Goal: Task Accomplishment & Management: Use online tool/utility

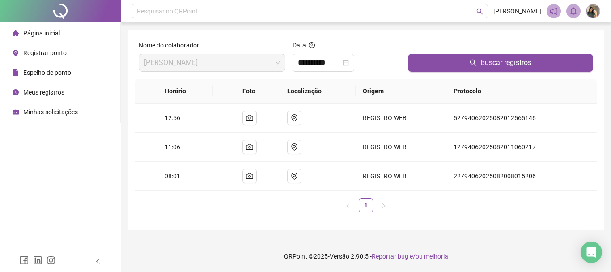
click at [68, 39] on li "Página inicial" at bounding box center [60, 33] width 117 height 18
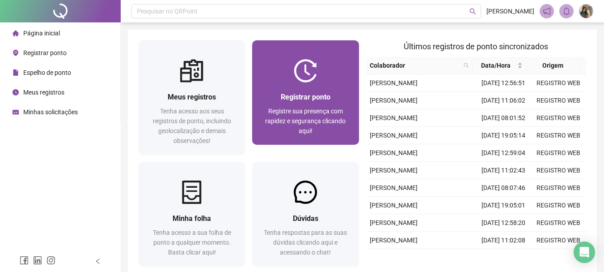
click at [311, 89] on div "Registrar ponto Registre sua presença com rapidez e segurança clicando aqui!" at bounding box center [305, 113] width 106 height 62
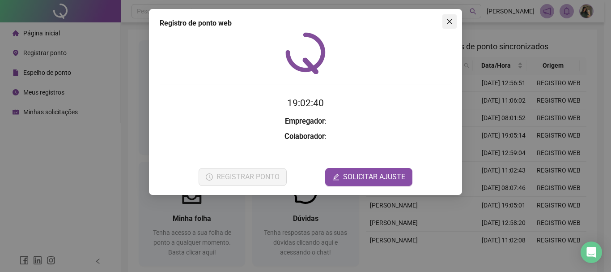
click at [447, 17] on button "Close" at bounding box center [449, 21] width 14 height 14
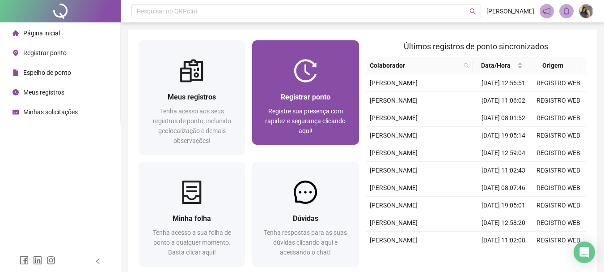
click at [297, 76] on img at bounding box center [305, 70] width 23 height 23
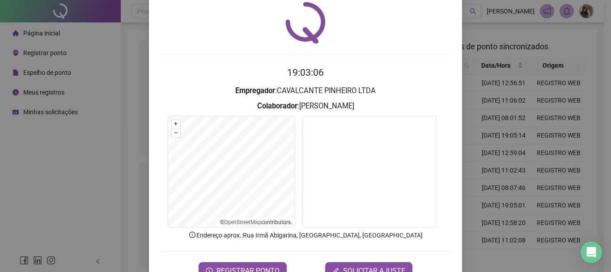
scroll to position [58, 0]
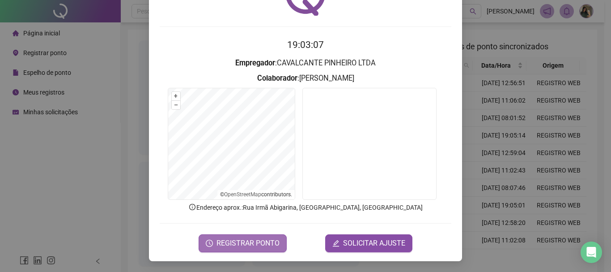
click at [250, 245] on span "REGISTRAR PONTO" at bounding box center [248, 243] width 63 height 11
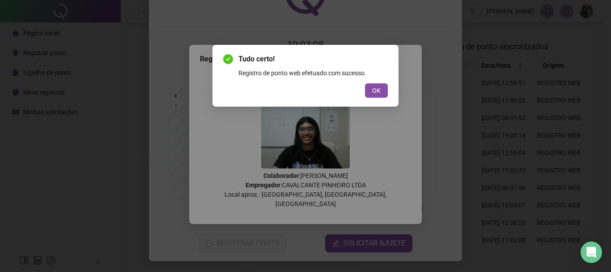
click at [374, 94] on span "OK" at bounding box center [376, 90] width 8 height 10
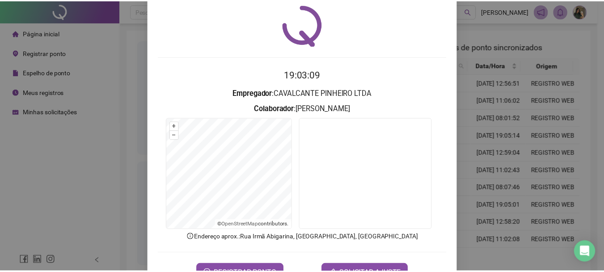
scroll to position [0, 0]
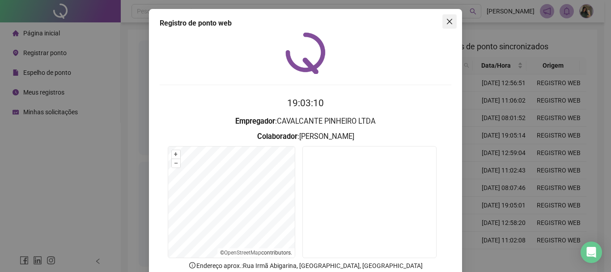
click at [446, 20] on icon "close" at bounding box center [449, 21] width 7 height 7
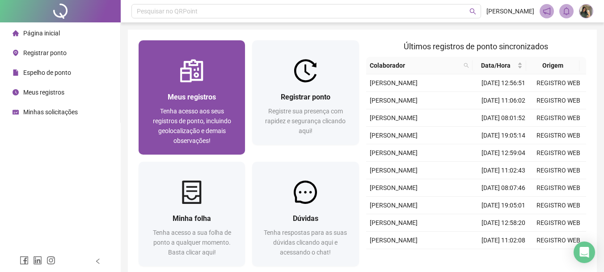
click at [177, 71] on div at bounding box center [192, 70] width 106 height 23
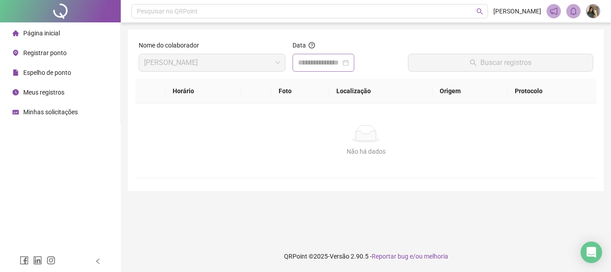
click at [354, 60] on div at bounding box center [324, 63] width 62 height 18
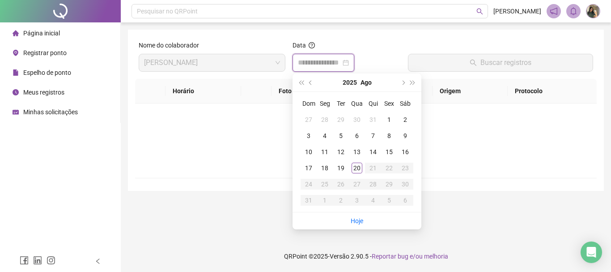
click at [349, 62] on div at bounding box center [323, 62] width 51 height 11
type input "**********"
click at [358, 167] on div "20" at bounding box center [357, 167] width 11 height 11
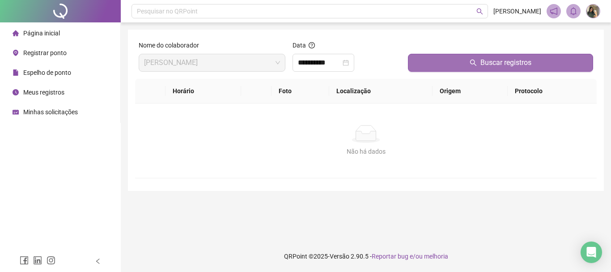
click at [418, 67] on button "Buscar registros" at bounding box center [500, 63] width 185 height 18
